Goal: Task Accomplishment & Management: Use online tool/utility

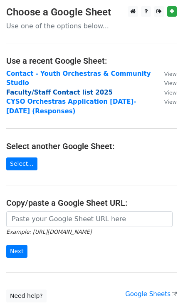
click at [54, 91] on strong "Faculty/Staff Contact list 2025" at bounding box center [59, 92] width 107 height 7
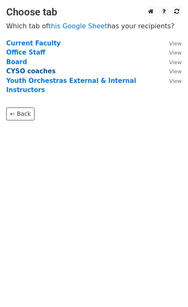
click at [37, 73] on strong "CYSO coaches" at bounding box center [31, 70] width 50 height 7
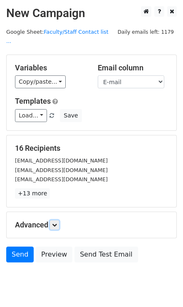
click at [56, 220] on link at bounding box center [54, 224] width 9 height 9
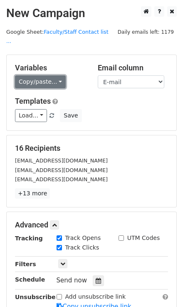
click at [51, 75] on link "Copy/paste..." at bounding box center [40, 81] width 51 height 13
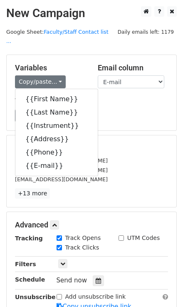
click at [119, 97] on div "Templates Load... Webinar Invitation Order Confirmation Trial Expiration Warnin…" at bounding box center [92, 109] width 166 height 25
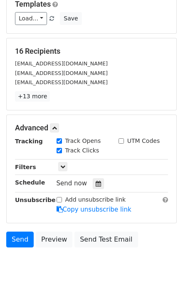
scroll to position [97, 0]
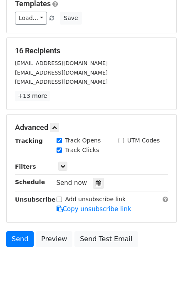
click at [82, 146] on label "Track Clicks" at bounding box center [82, 150] width 34 height 9
click at [62, 147] on input "Track Clicks" at bounding box center [59, 149] width 5 height 5
checkbox input "false"
click at [97, 178] on div at bounding box center [98, 183] width 11 height 11
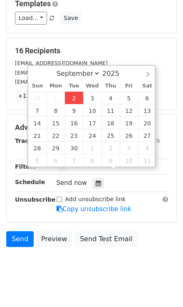
type input "[DATE] 12:41"
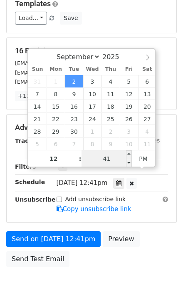
click at [116, 156] on input "41" at bounding box center [107, 158] width 51 height 17
type input "54"
click at [165, 208] on div "Advanced Tracking Track Opens UTM Codes Track Clicks Filters Only include sprea…" at bounding box center [92, 168] width 170 height 108
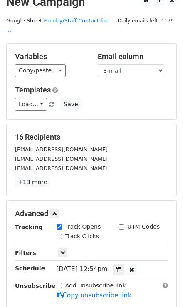
scroll to position [117, 0]
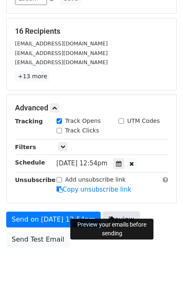
click at [115, 211] on link "Preview" at bounding box center [121, 219] width 37 height 16
click at [119, 211] on link "Preview" at bounding box center [121, 219] width 37 height 16
click at [114, 212] on link "Preview" at bounding box center [121, 219] width 37 height 16
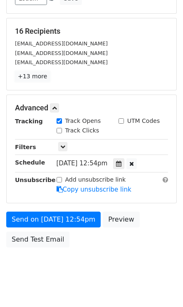
click at [29, 71] on link "+13 more" at bounding box center [32, 76] width 35 height 10
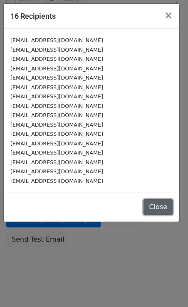
click at [153, 209] on button "Close" at bounding box center [158, 207] width 29 height 16
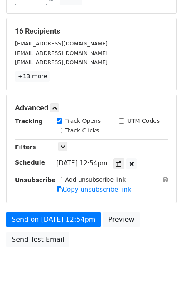
click at [132, 211] on div "Send on [DATE] 12:54pm Preview Send Test Email" at bounding box center [91, 231] width 183 height 40
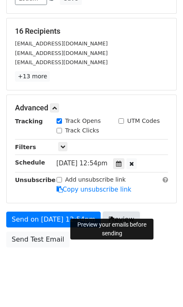
click at [125, 211] on link "Preview" at bounding box center [121, 219] width 37 height 16
click at [119, 158] on div at bounding box center [118, 163] width 11 height 11
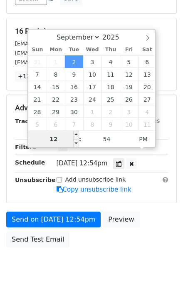
click at [55, 140] on input "12" at bounding box center [53, 139] width 51 height 17
type input "[DATE] 13:54"
type input "01"
click at [76, 133] on span at bounding box center [76, 135] width 6 height 8
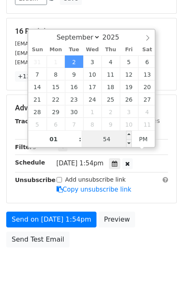
click at [115, 136] on input "54" at bounding box center [107, 139] width 51 height 17
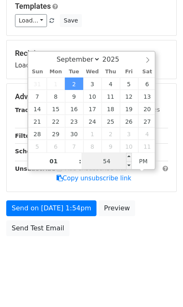
scroll to position [84, 0]
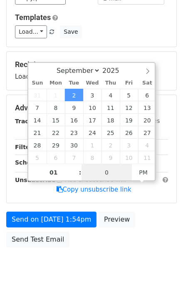
type input "00"
type input "[DATE] 13:00"
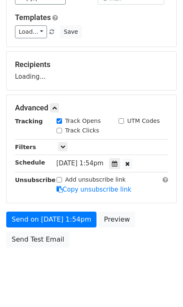
click at [124, 260] on body "New Campaign Daily emails left: 1179 Google Sheet: Faculty/Staff Contact list .…" at bounding box center [91, 104] width 183 height 362
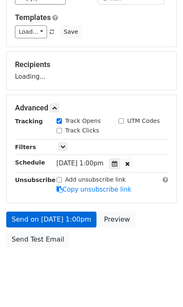
click at [72, 193] on link "Copy unsubscribe link" at bounding box center [94, 189] width 75 height 7
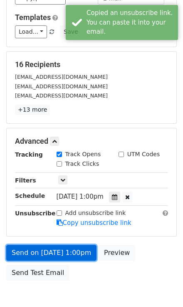
click at [41, 245] on link "Send on [DATE] 1:00pm" at bounding box center [51, 253] width 90 height 16
